Goal: Task Accomplishment & Management: Manage account settings

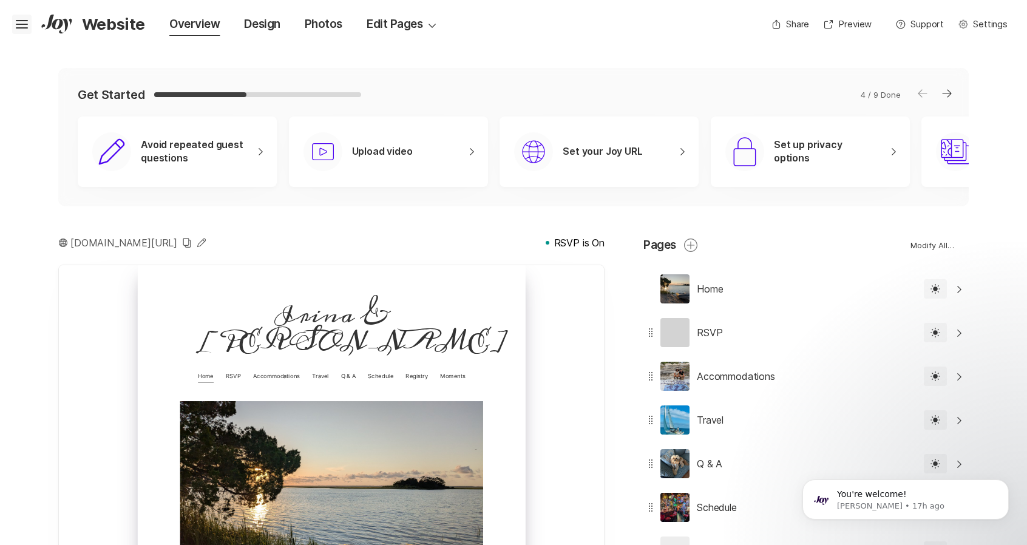
click at [27, 22] on icon "Hamburger" at bounding box center [21, 24] width 19 height 19
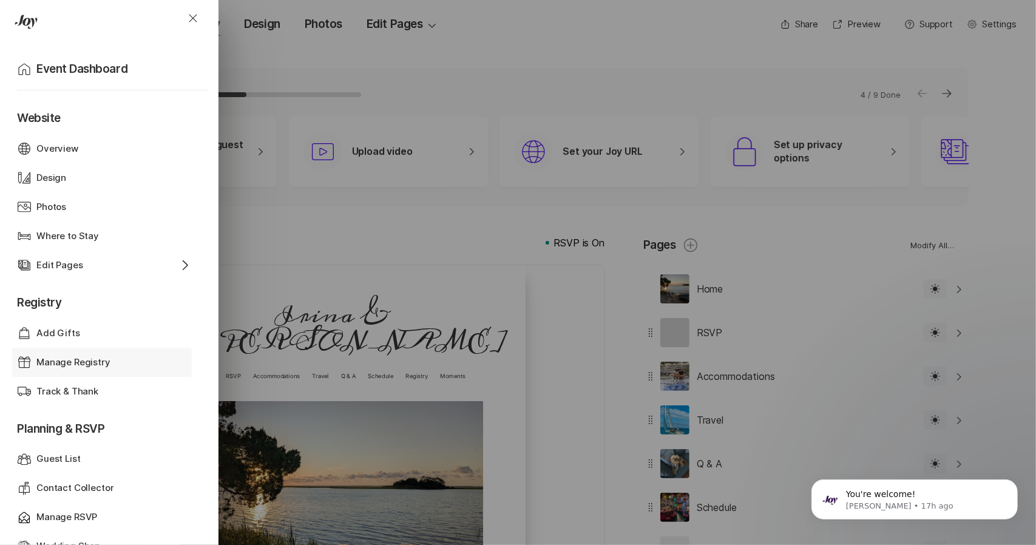
click at [85, 368] on p "Manage Registry" at bounding box center [73, 363] width 74 height 14
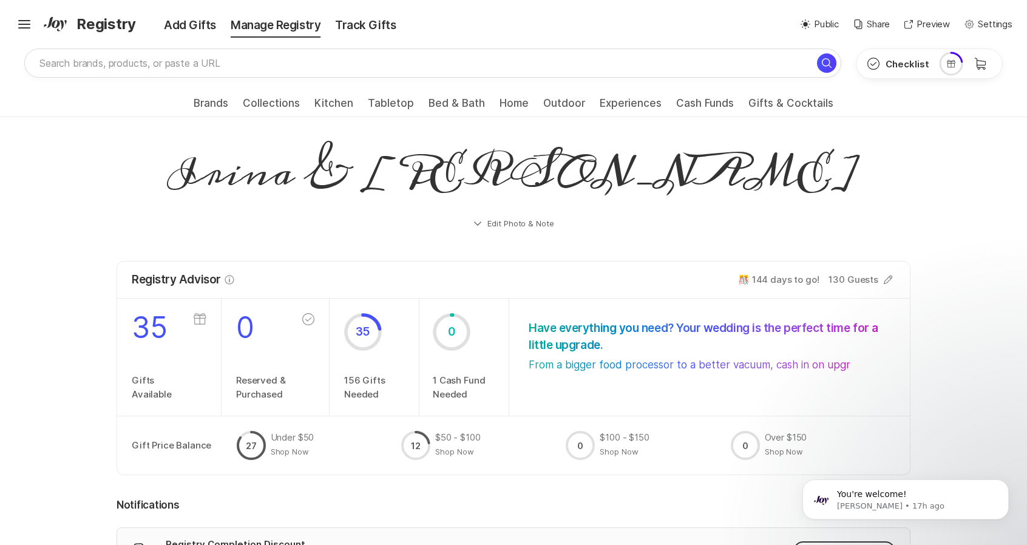
click at [535, 223] on button "Edit Photo & Note" at bounding box center [514, 223] width 794 height 29
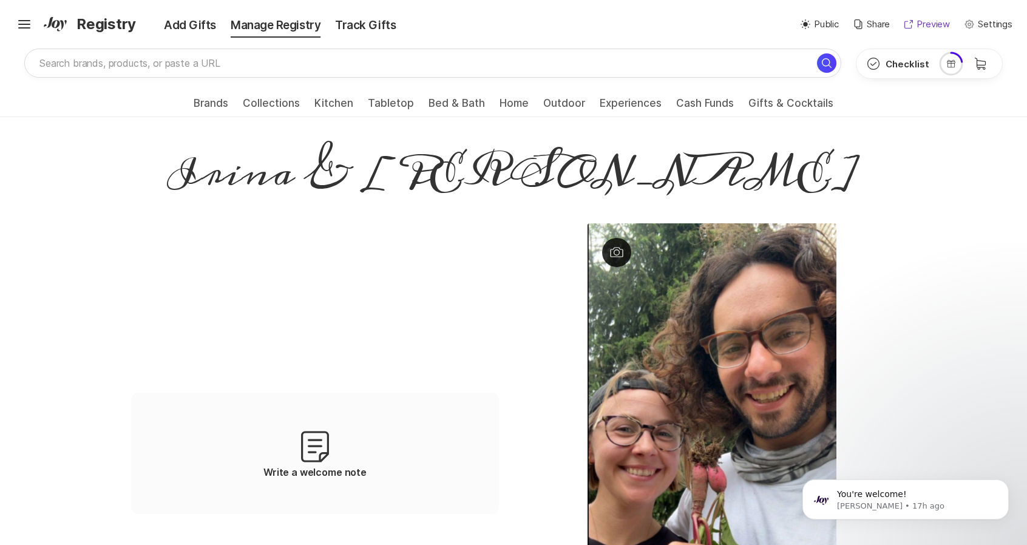
click at [916, 25] on p "Preview" at bounding box center [932, 25] width 33 height 14
click at [998, 29] on p "Settings" at bounding box center [995, 25] width 35 height 14
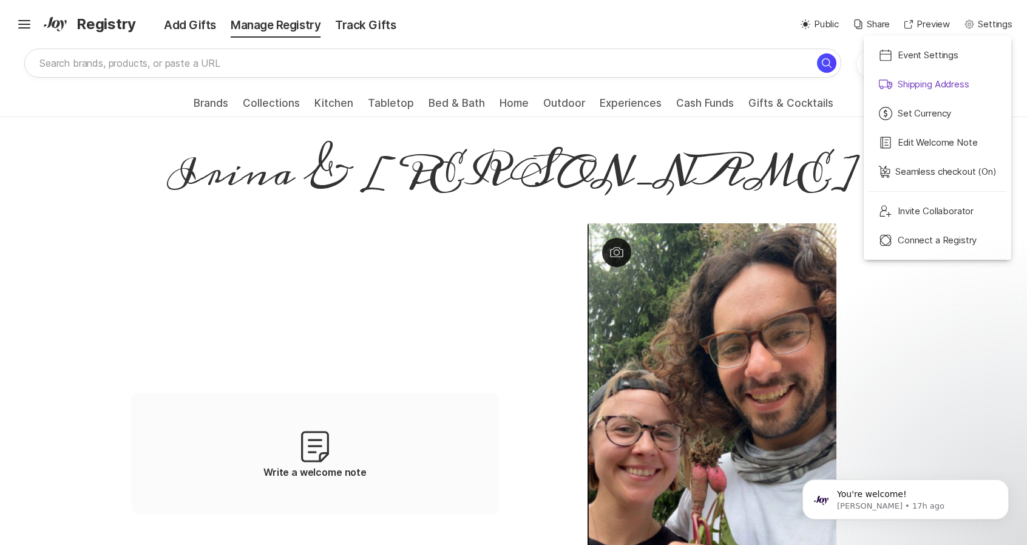
click at [916, 81] on p "Shipping Address" at bounding box center [934, 85] width 72 height 14
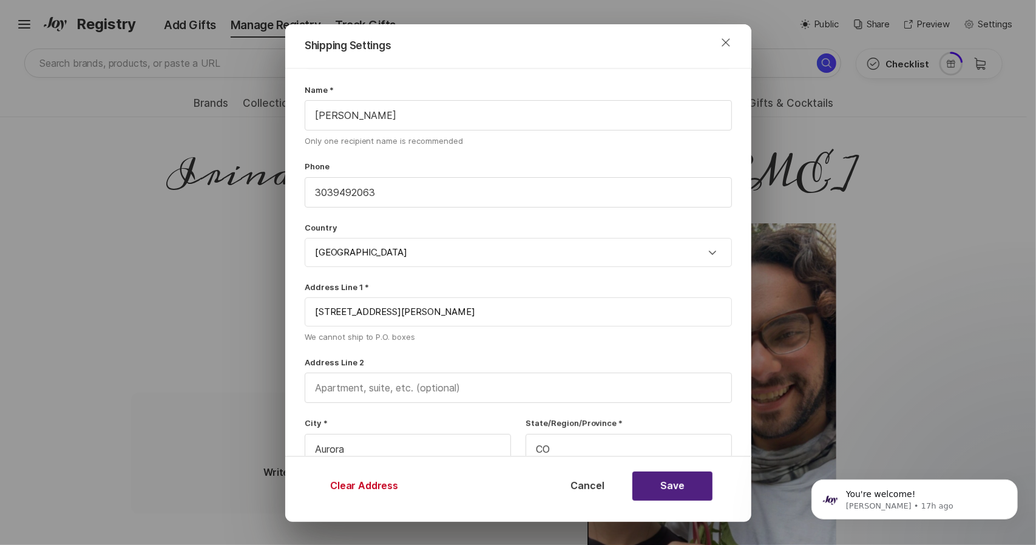
scroll to position [87, 0]
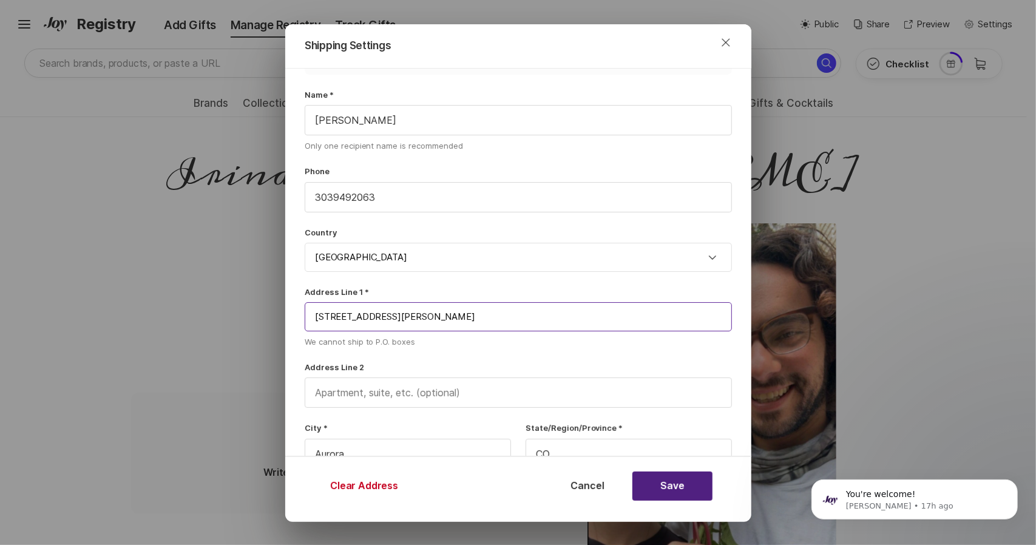
click at [475, 313] on input "[STREET_ADDRESS][PERSON_NAME]" at bounding box center [518, 316] width 427 height 29
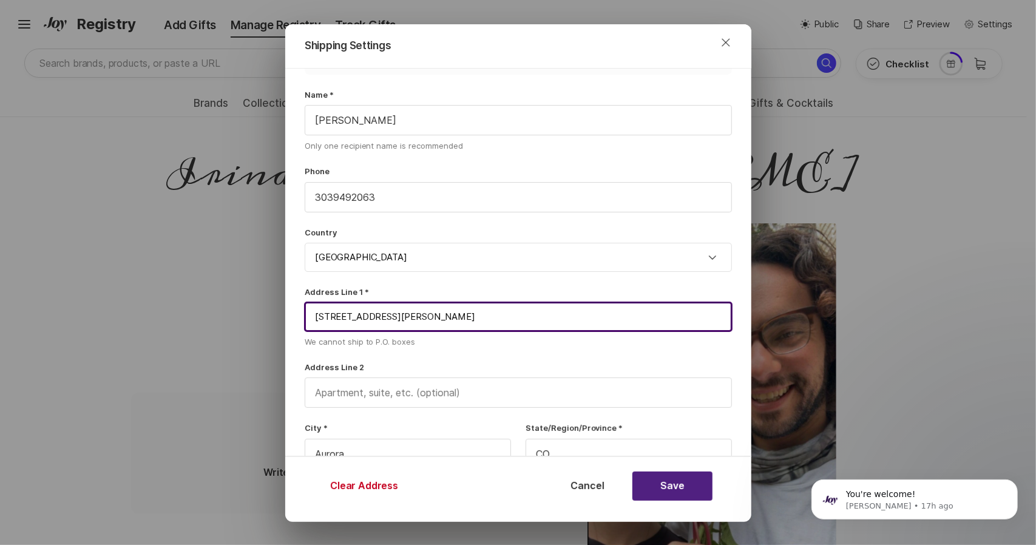
click at [475, 313] on input "[STREET_ADDRESS][PERSON_NAME]" at bounding box center [518, 316] width 427 height 29
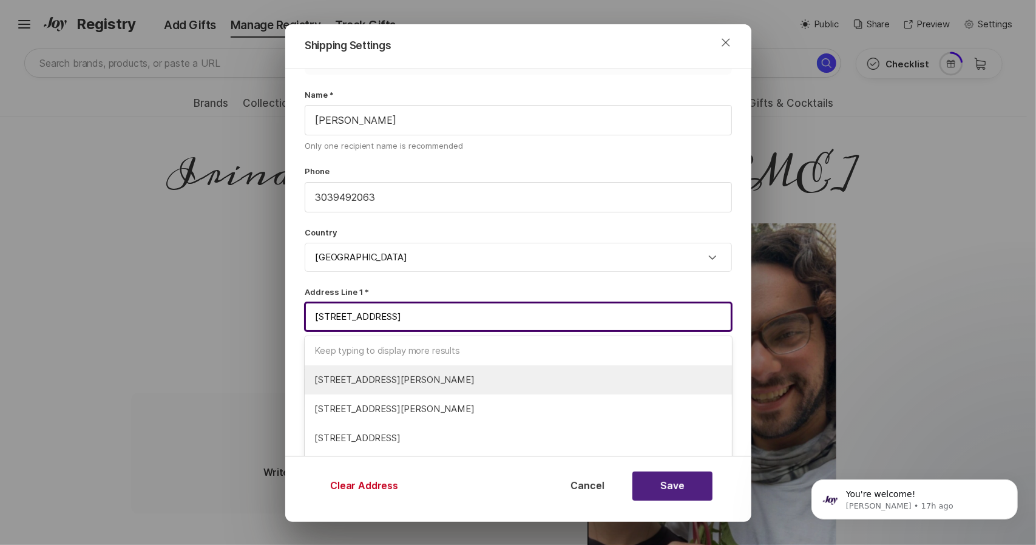
click at [433, 378] on span "[STREET_ADDRESS][PERSON_NAME]" at bounding box center [518, 380] width 408 height 14
type input "[STREET_ADDRESS]"
type input "[PERSON_NAME]"
type input "NJ"
type input "08080"
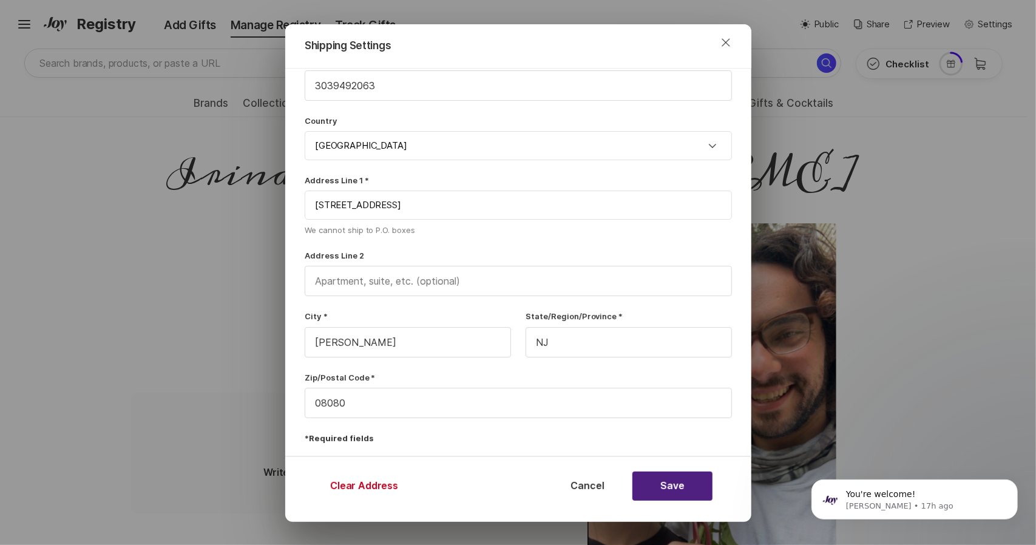
scroll to position [0, 0]
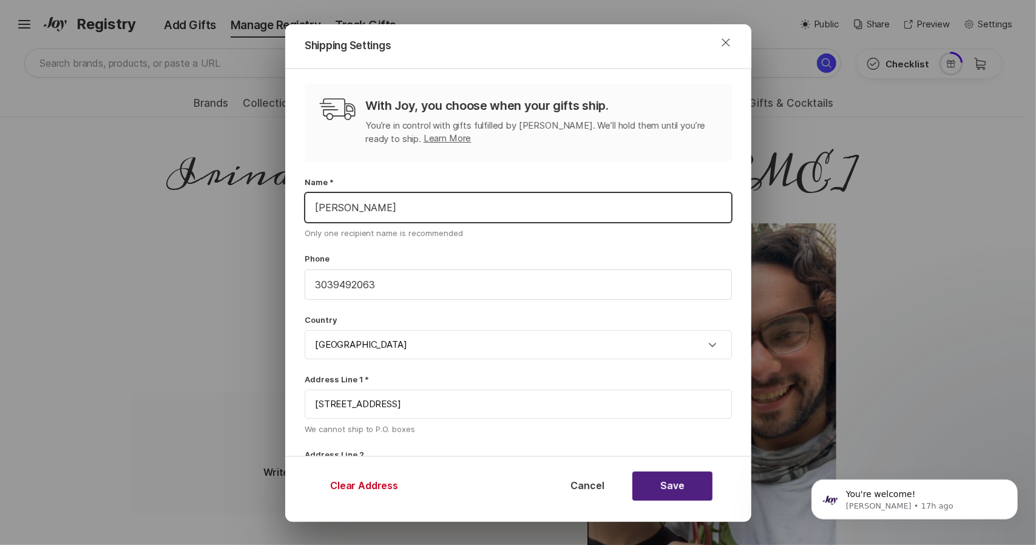
click at [528, 203] on input "[PERSON_NAME]" at bounding box center [518, 207] width 426 height 29
drag, startPoint x: 528, startPoint y: 203, endPoint x: 282, endPoint y: 222, distance: 247.1
click at [282, 222] on div "Shipping Settings Close With Joy, you choose when your gifts ship. You’re in co…" at bounding box center [518, 291] width 1036 height 583
type input "[PERSON_NAME]"
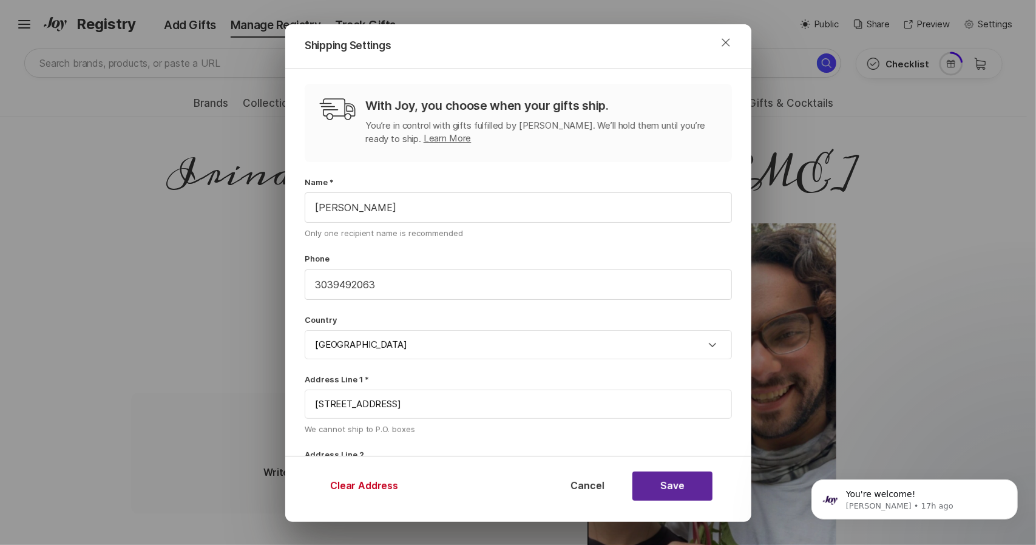
click at [685, 479] on button "Save" at bounding box center [672, 486] width 80 height 29
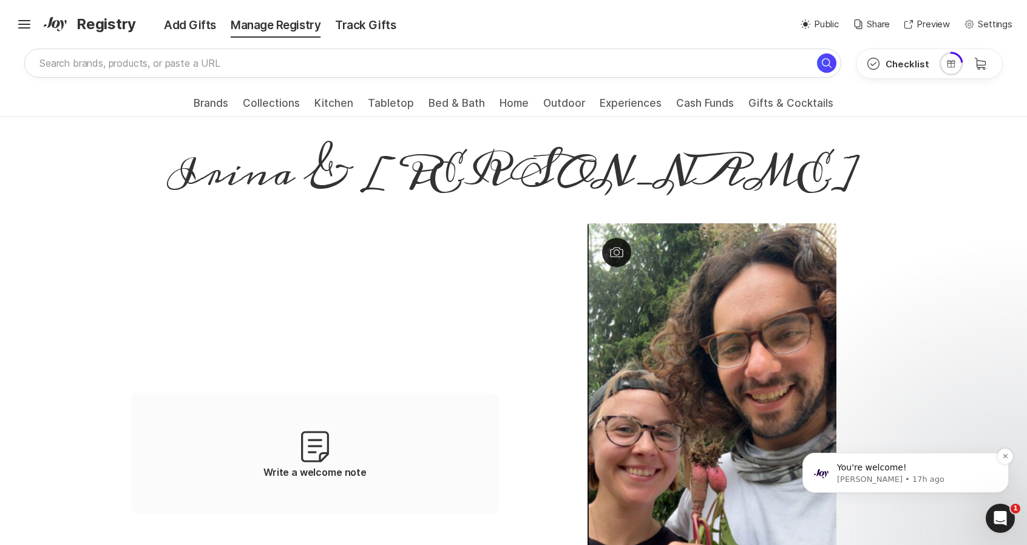
click at [857, 474] on p "[PERSON_NAME] • 17h ago" at bounding box center [915, 479] width 157 height 11
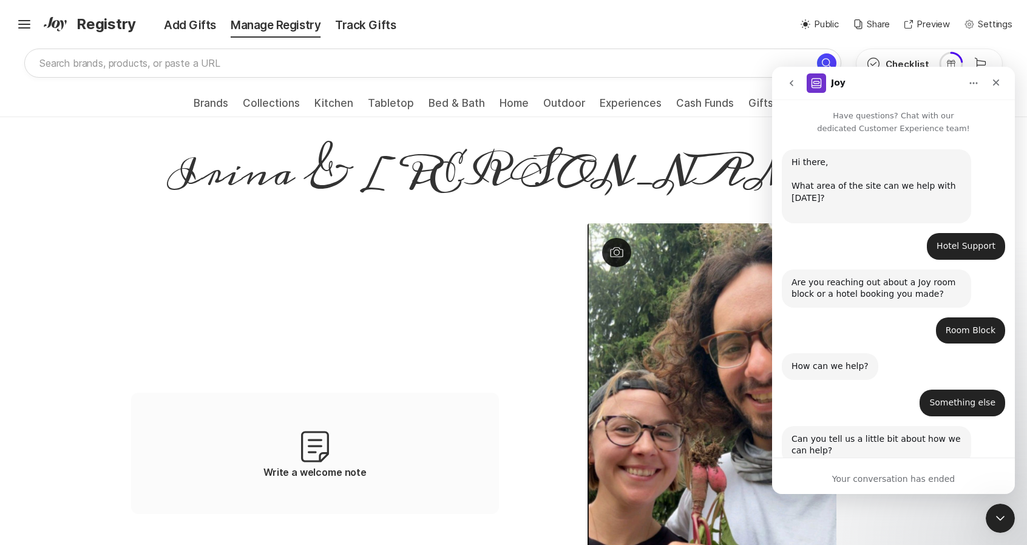
scroll to position [49, 0]
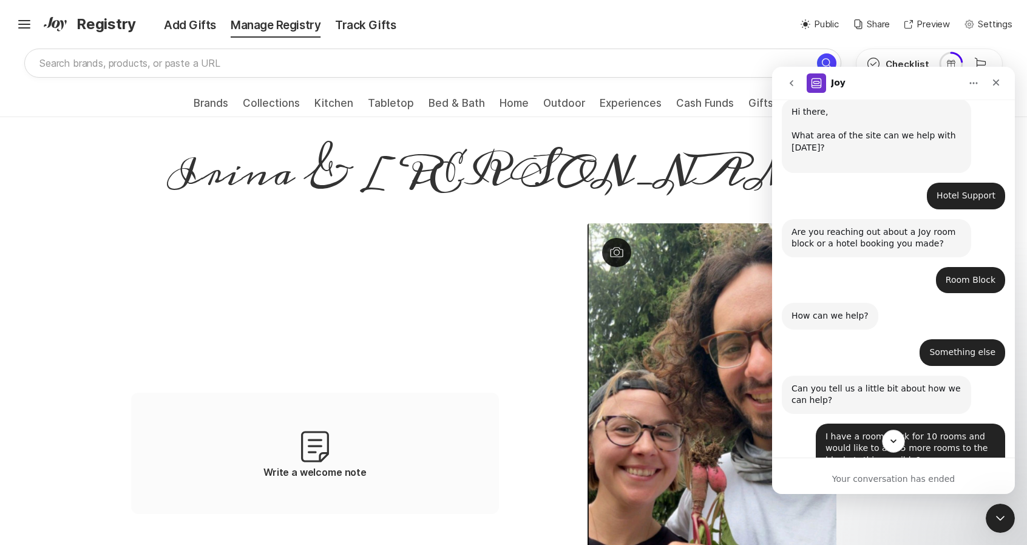
click at [886, 444] on button "Scroll to bottom" at bounding box center [893, 441] width 22 height 22
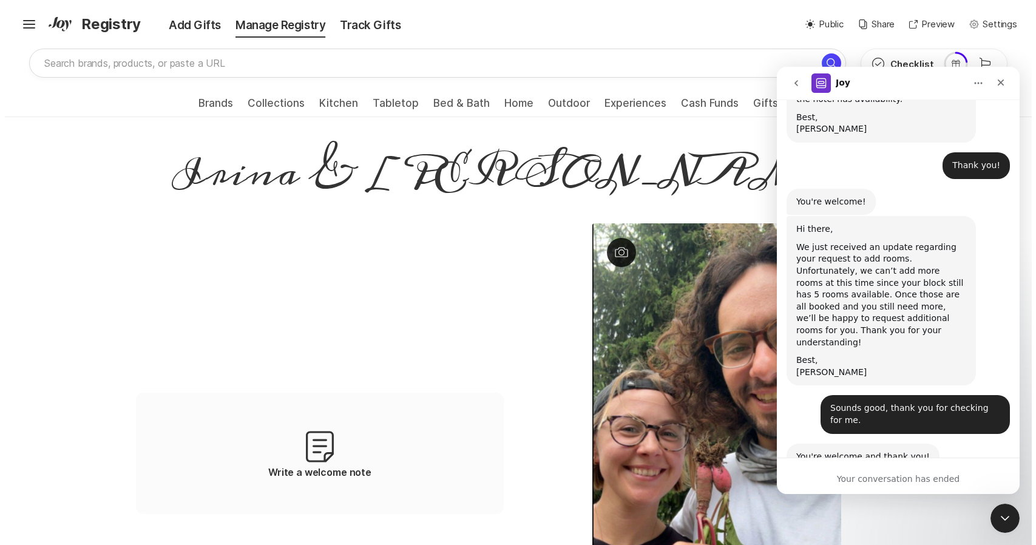
scroll to position [750, 0]
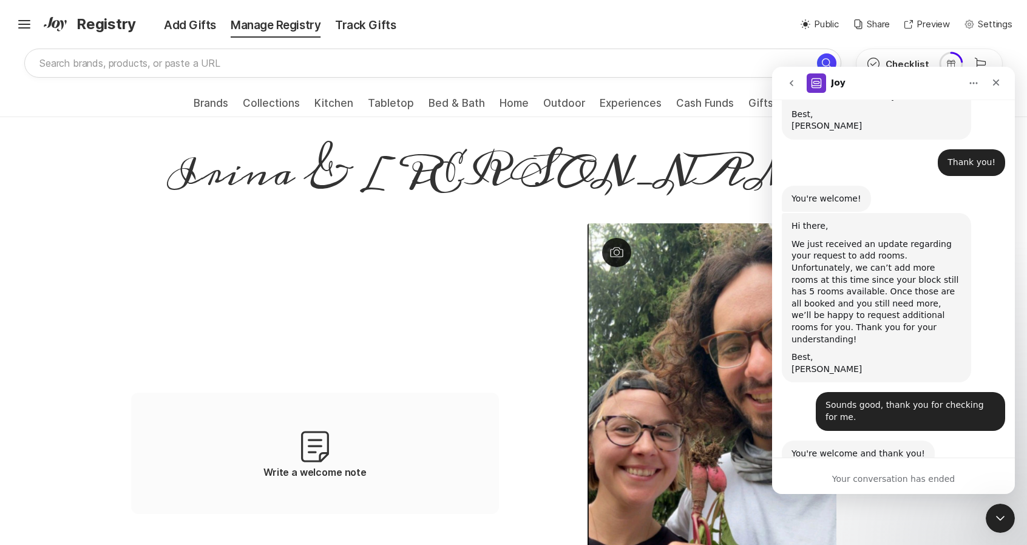
click at [862, 476] on div "Your conversation has ended" at bounding box center [893, 479] width 243 height 13
click at [995, 83] on icon "Close" at bounding box center [996, 83] width 10 height 10
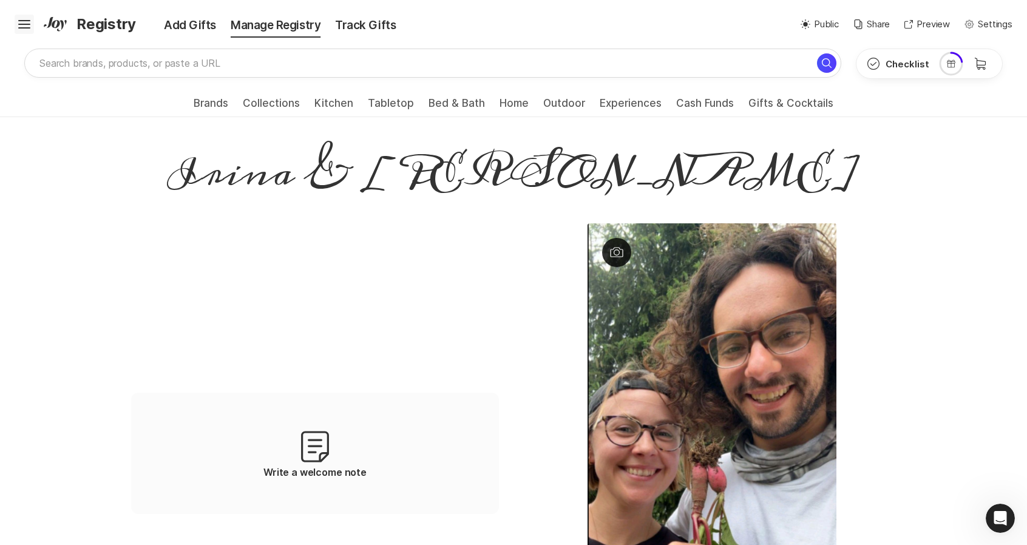
click at [32, 22] on icon "Hamburger" at bounding box center [24, 24] width 19 height 19
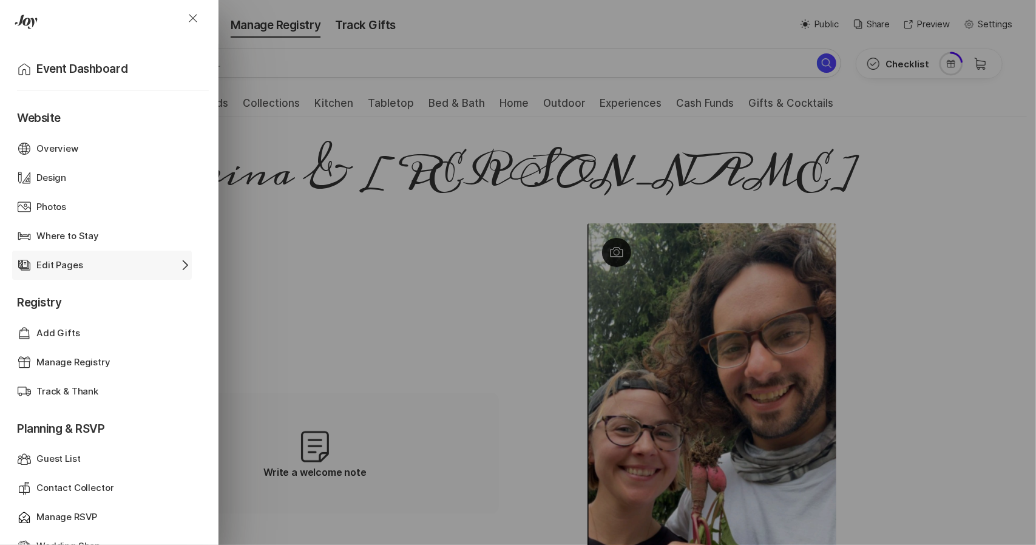
click at [52, 272] on div "Edit Pages Edit Pages Chevron Right" at bounding box center [104, 265] width 175 height 29
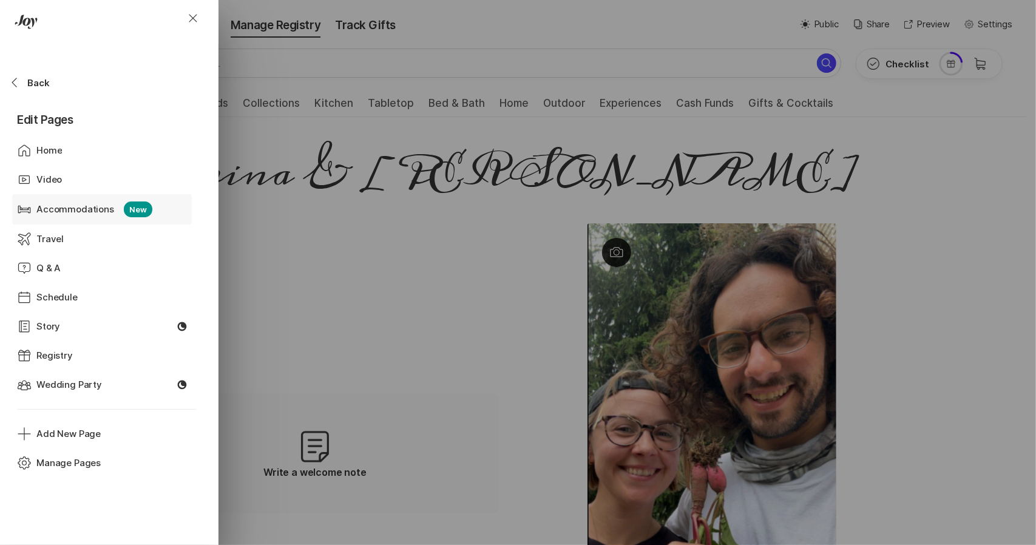
click at [83, 211] on p "Accommodations" at bounding box center [75, 210] width 78 height 14
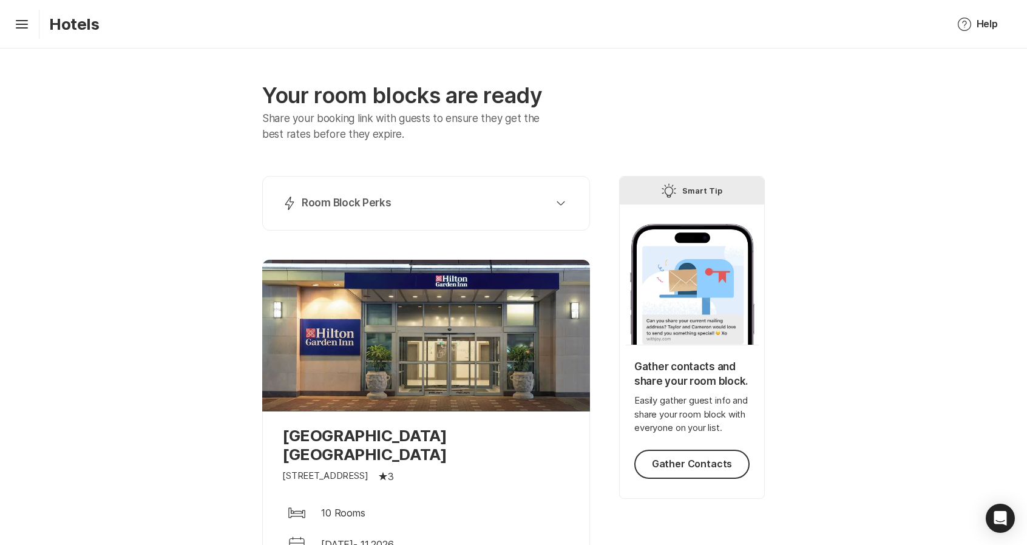
click at [859, 218] on div "Your room blocks are ready Share your booking link with guests to ensure they g…" at bounding box center [513, 438] width 1027 height 779
